Goal: Task Accomplishment & Management: Complete application form

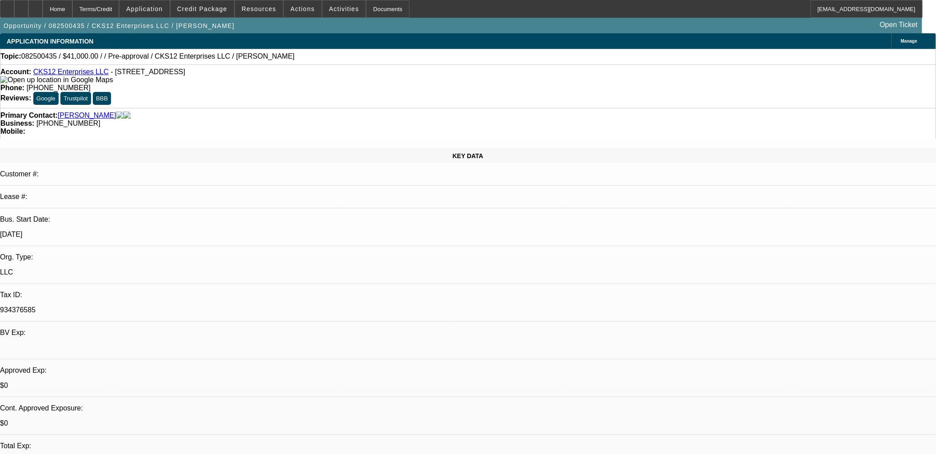
select select "0"
select select "2"
select select "0.1"
select select "1"
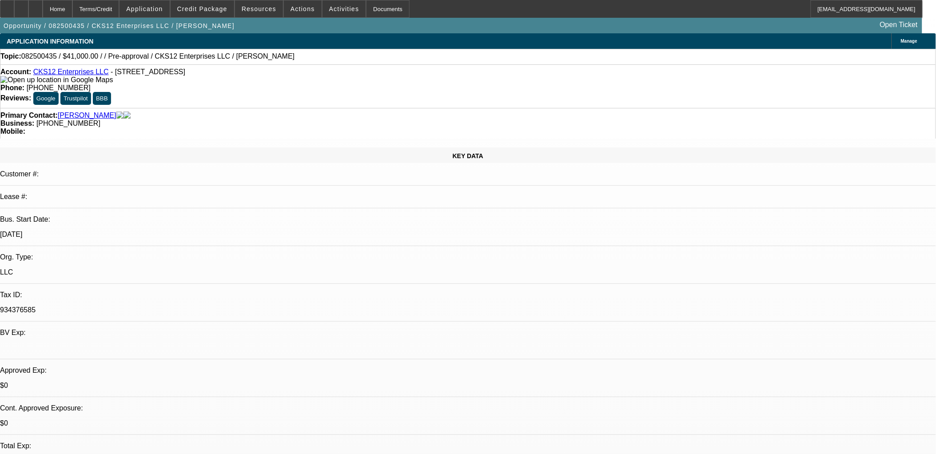
select select "4"
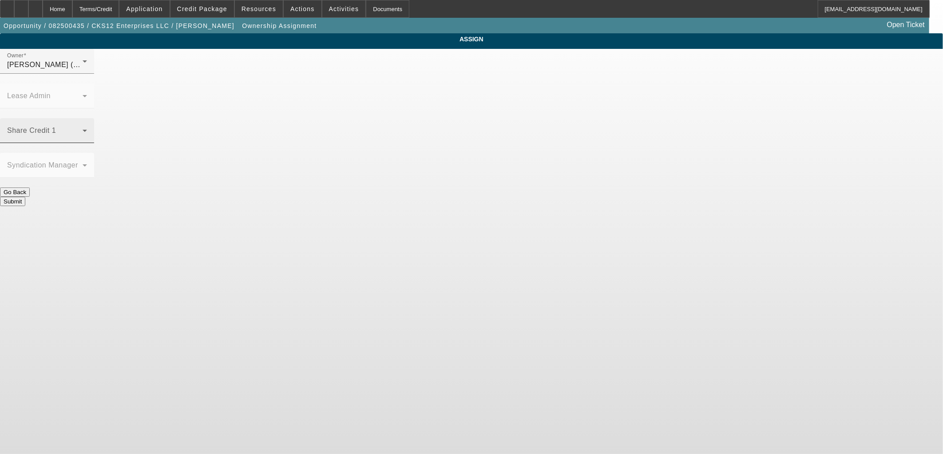
click at [83, 129] on span at bounding box center [45, 134] width 76 height 11
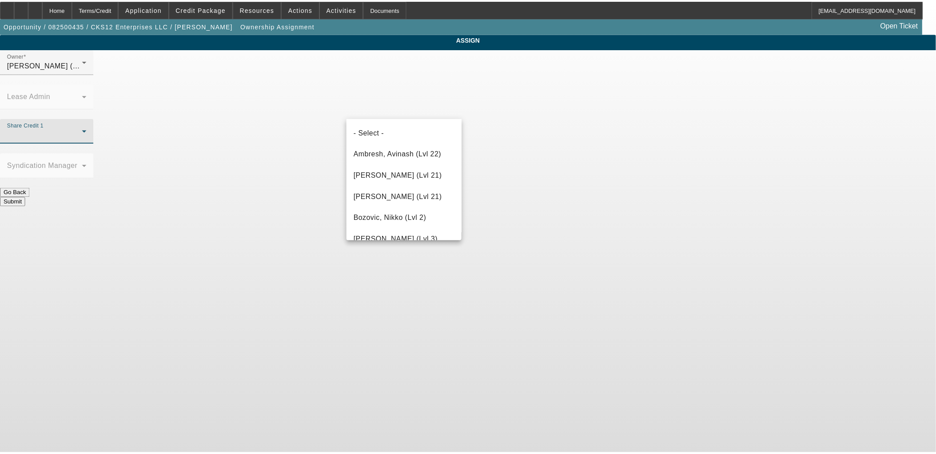
scroll to position [116, 0]
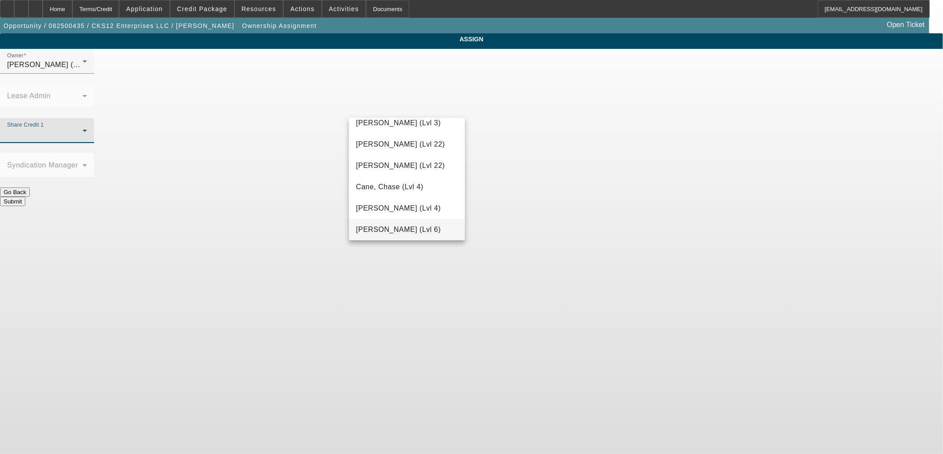
drag, startPoint x: 414, startPoint y: 231, endPoint x: 434, endPoint y: 227, distance: 20.5
click at [414, 231] on span "D'Aquila, Philip (Lvl 6)" at bounding box center [398, 229] width 85 height 11
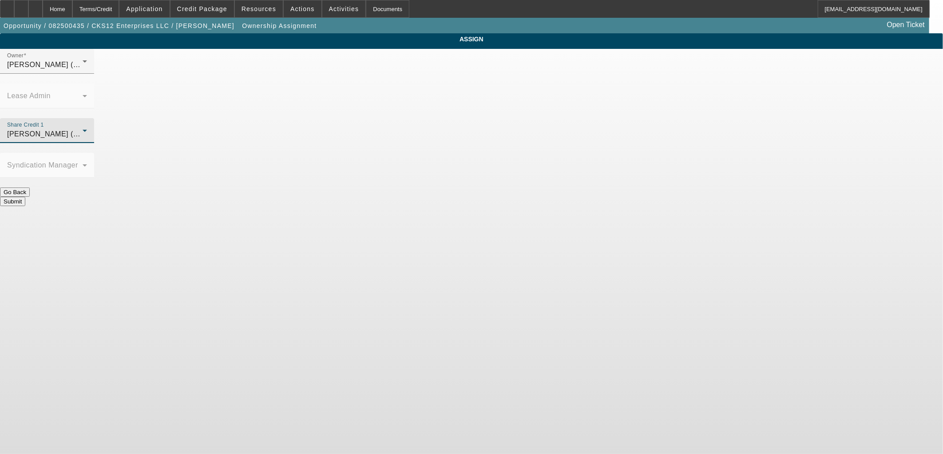
click at [25, 197] on button "Submit" at bounding box center [12, 201] width 25 height 9
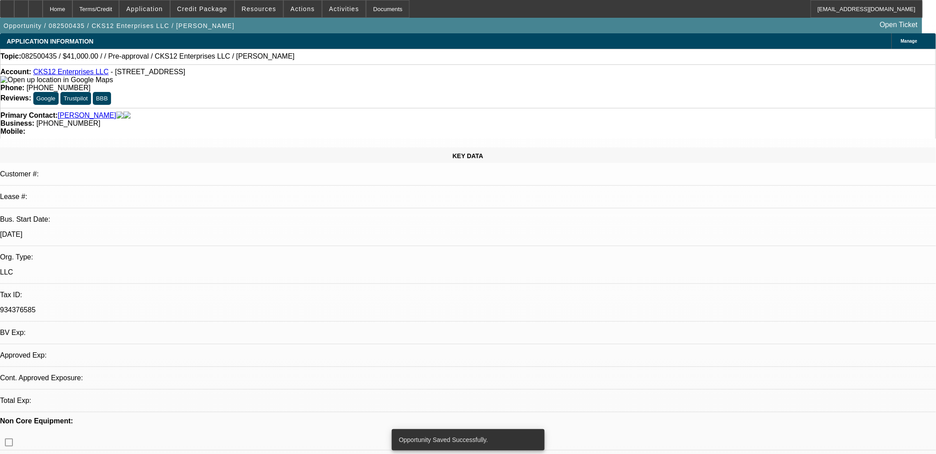
select select "0"
select select "2"
select select "0.1"
select select "4"
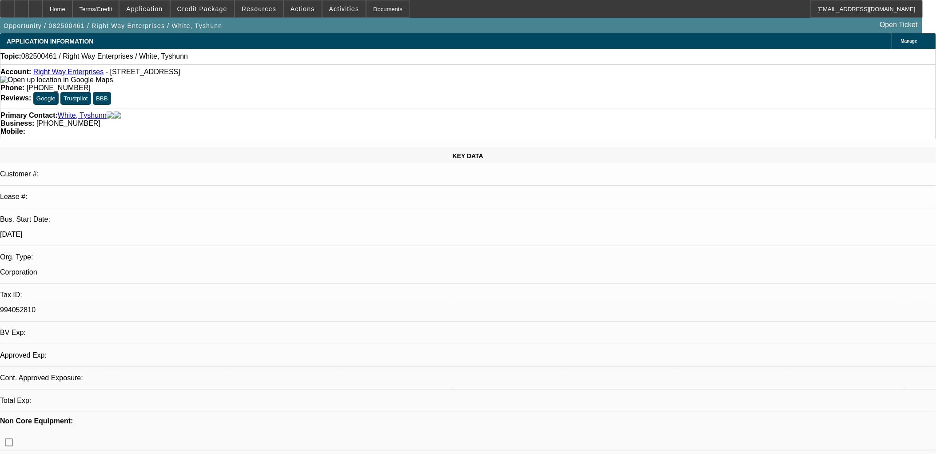
select select "0"
select select "2"
select select "0.1"
select select "1"
select select "2"
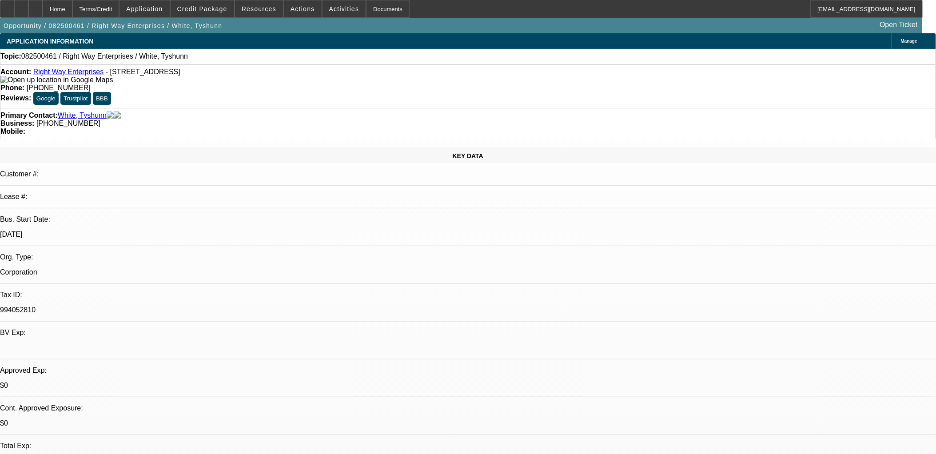
select select "4"
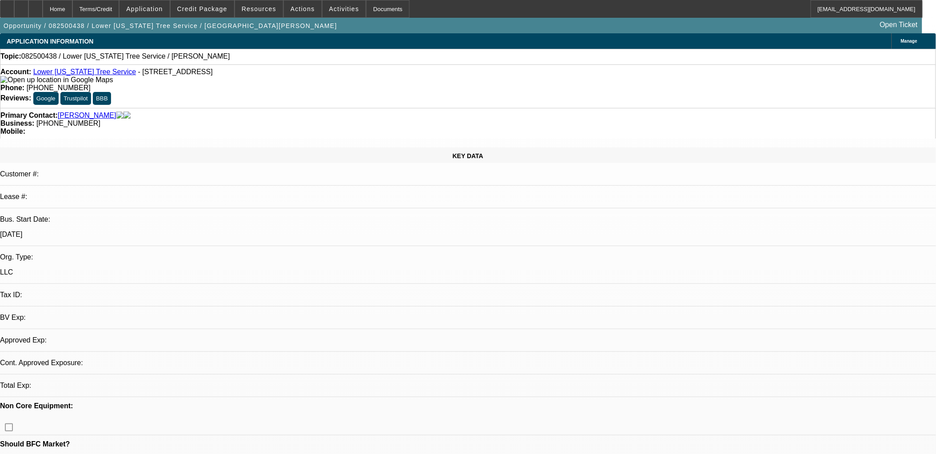
select select "0"
select select "2"
select select "0.1"
select select "1"
select select "2"
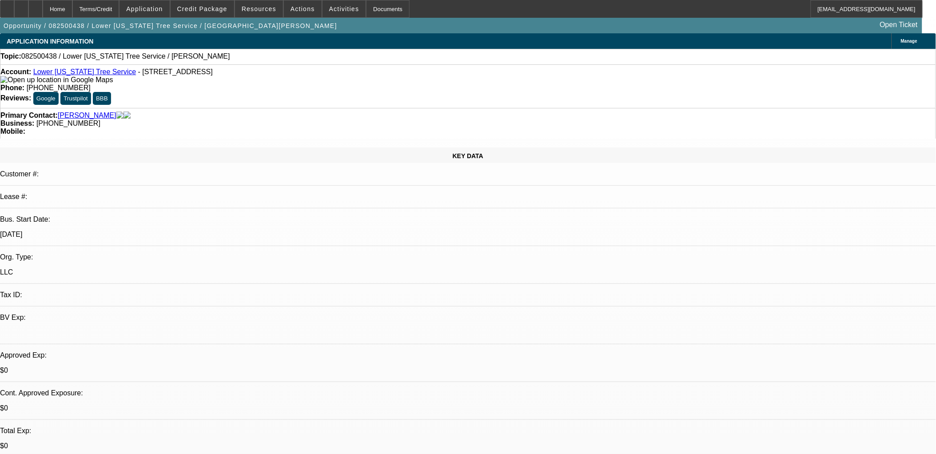
select select "4"
